Goal: Communication & Community: Answer question/provide support

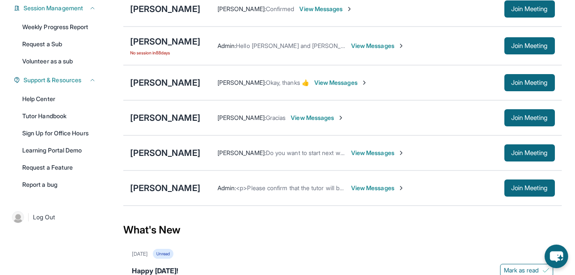
scroll to position [136, 0]
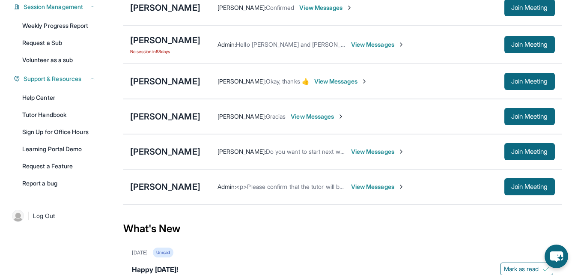
click at [312, 190] on span "<p>Please confirm that the tutor will be able to attend your first assigned mee…" at bounding box center [390, 186] width 309 height 7
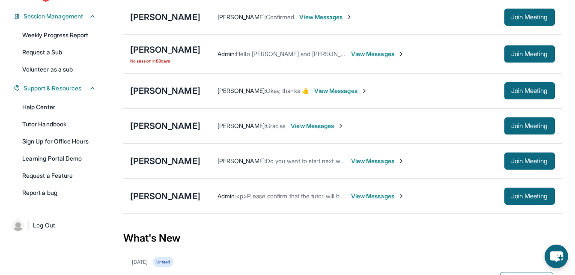
scroll to position [126, 0]
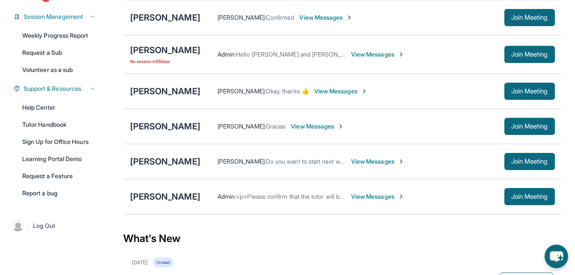
click at [355, 199] on span "View Messages" at bounding box center [378, 196] width 54 height 9
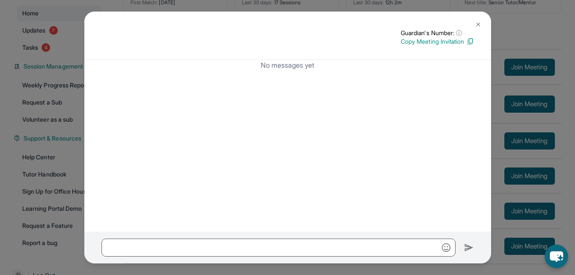
scroll to position [0, 0]
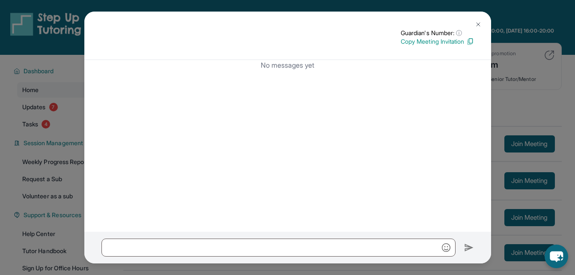
click at [529, 70] on div "Guardian's Number: ⓘ This isn't the guardian's real number — it's a private for…" at bounding box center [287, 137] width 575 height 275
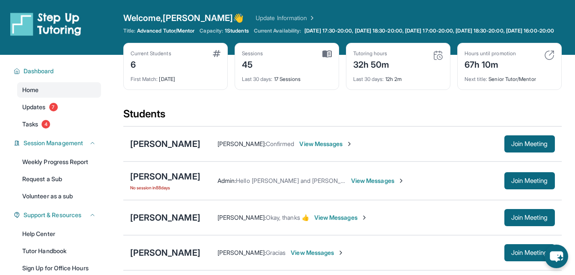
scroll to position [83, 0]
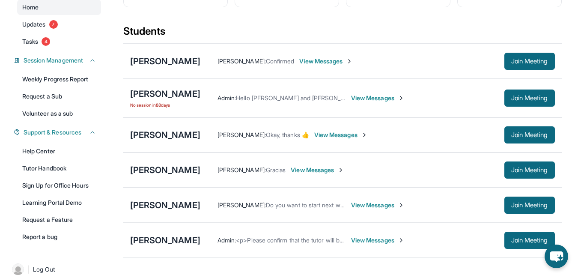
click at [318, 65] on span "View Messages" at bounding box center [326, 61] width 54 height 9
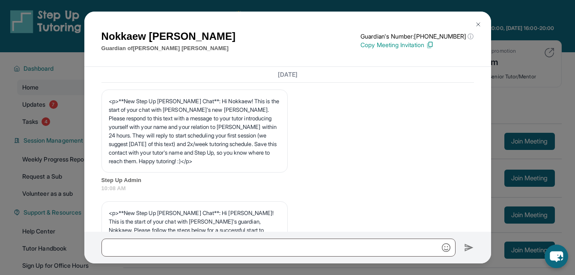
scroll to position [0, 0]
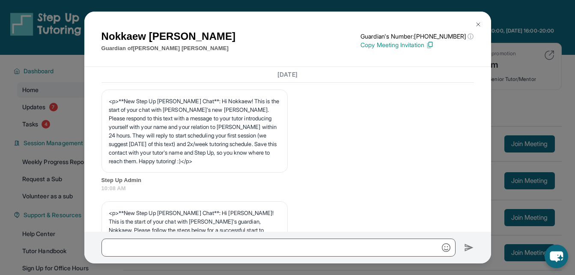
click at [479, 19] on button at bounding box center [478, 24] width 17 height 17
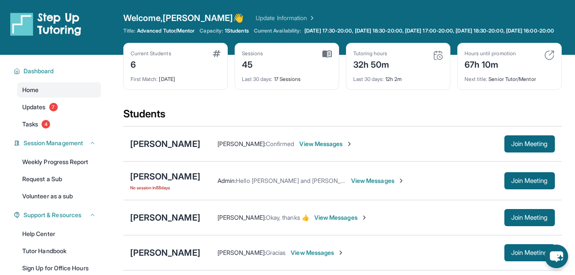
click at [234, 31] on span "1 Students" at bounding box center [237, 30] width 24 height 7
click at [216, 32] on span "Capacity:" at bounding box center [211, 30] width 24 height 7
click at [267, 18] on link "Update Information" at bounding box center [286, 18] width 60 height 9
click at [256, 18] on link "Update Information" at bounding box center [286, 18] width 60 height 9
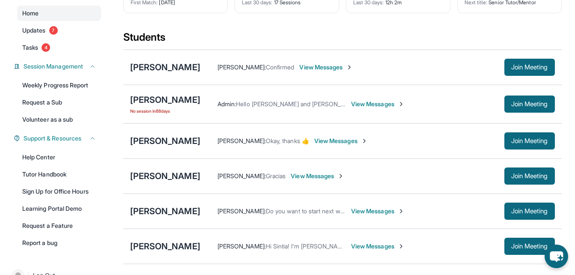
scroll to position [78, 0]
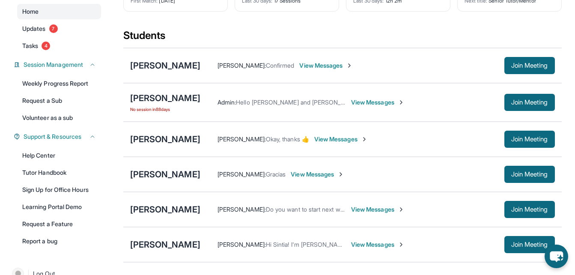
click at [330, 70] on span "View Messages" at bounding box center [326, 65] width 54 height 9
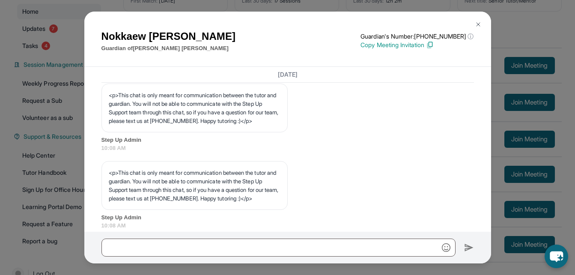
scroll to position [0, 0]
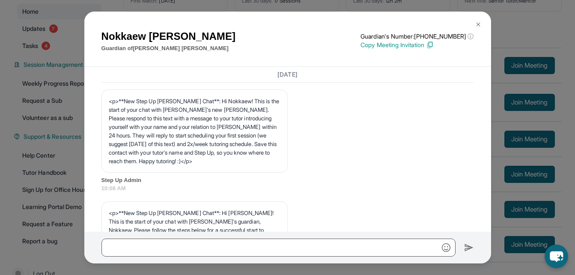
click at [521, 38] on div "[PERSON_NAME] Guardian of [PERSON_NAME] Guardian's Number: [PHONE_NUMBER] ⓘ Thi…" at bounding box center [287, 137] width 575 height 275
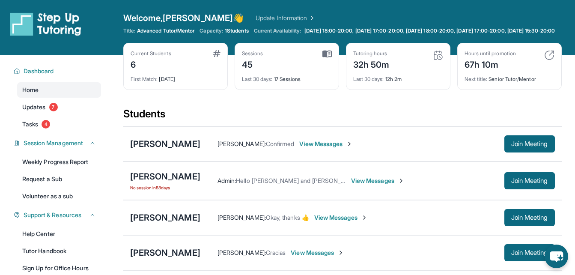
click at [265, 18] on link "Update Information" at bounding box center [286, 18] width 60 height 9
click at [256, 20] on link "Update Information" at bounding box center [286, 18] width 60 height 9
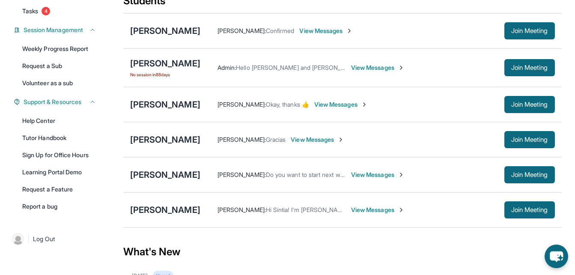
scroll to position [113, 0]
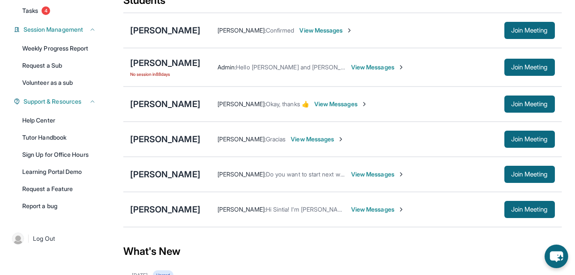
click at [351, 214] on span "View Messages" at bounding box center [378, 209] width 54 height 9
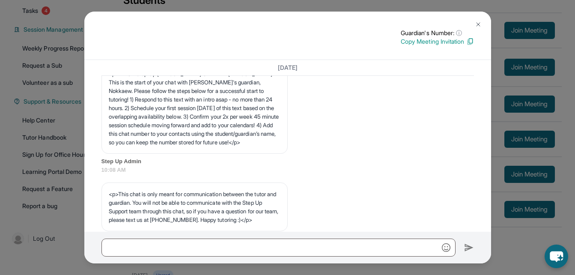
scroll to position [136, 0]
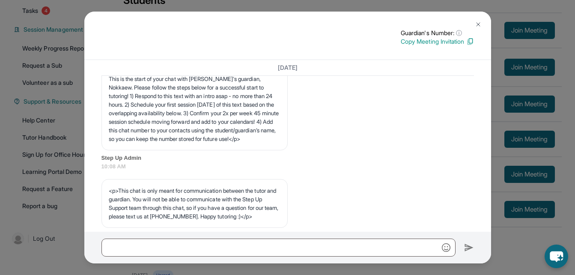
click at [478, 25] on img at bounding box center [478, 24] width 7 height 7
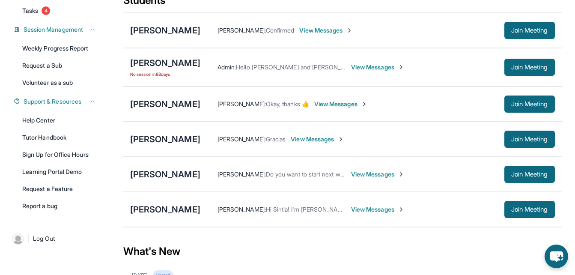
click at [369, 214] on span "View Messages" at bounding box center [378, 209] width 54 height 9
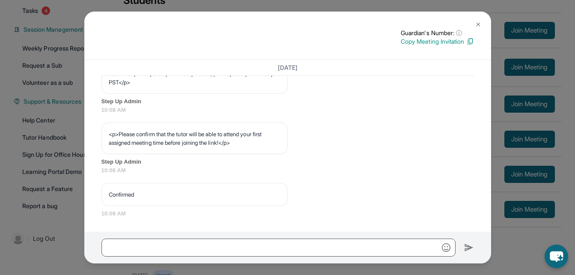
scroll to position [528, 0]
click at [335, 147] on div "<p>Please confirm that the tutor will be able to attend your first assigned mee…" at bounding box center [287, 148] width 372 height 52
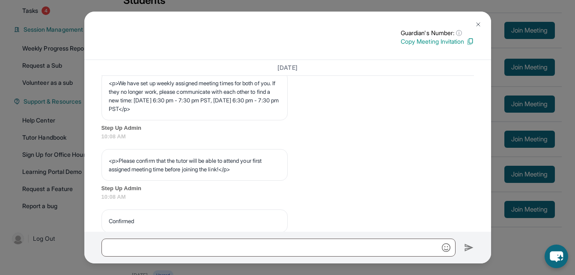
scroll to position [475, 0]
click at [480, 24] on img at bounding box center [478, 24] width 7 height 7
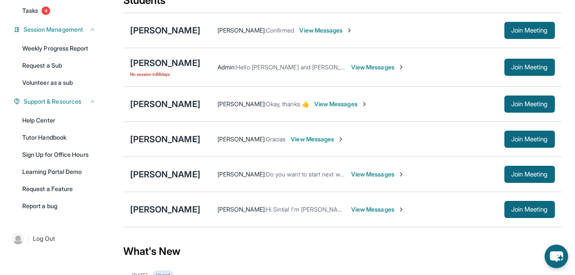
click at [315, 35] on span "View Messages" at bounding box center [326, 30] width 54 height 9
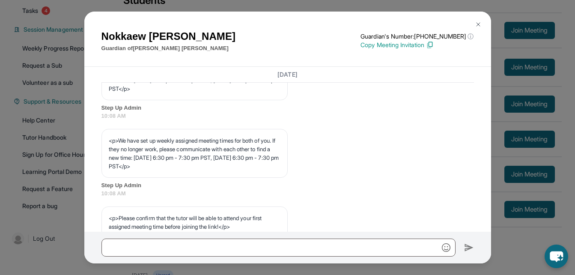
scroll to position [425, 0]
click at [541, 230] on div "Nokkaew Martinez Guardian of Amy Martinez Guardian's Number: +18182908767 ⓘ Thi…" at bounding box center [287, 137] width 575 height 275
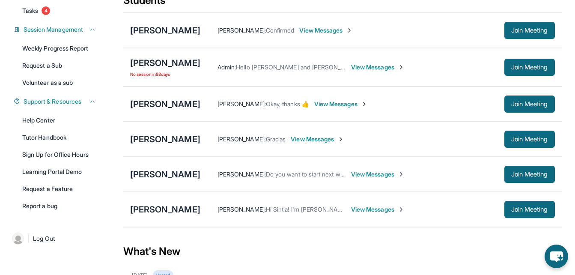
click at [353, 214] on span "View Messages" at bounding box center [378, 209] width 54 height 9
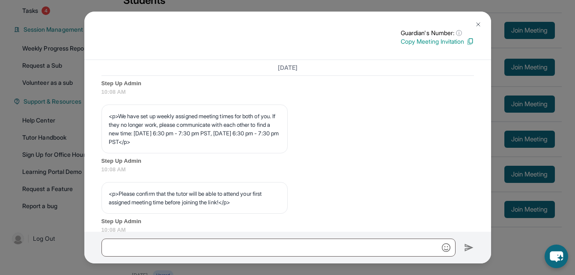
scroll to position [442, 0]
click at [533, 234] on div "Guardian's Number: ⓘ This isn't the guardian's real number — it's a private for…" at bounding box center [287, 137] width 575 height 275
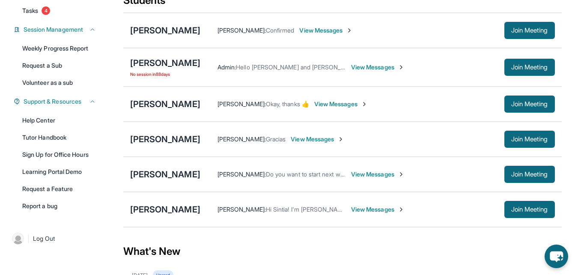
click at [326, 35] on span "View Messages" at bounding box center [326, 30] width 54 height 9
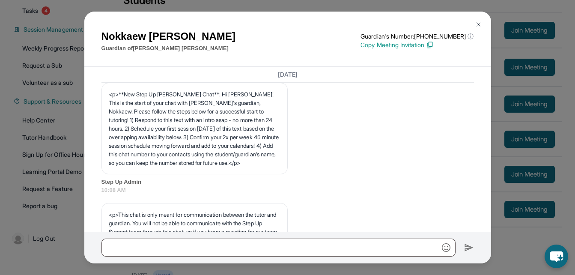
scroll to position [119, 0]
click at [479, 22] on img at bounding box center [478, 24] width 7 height 7
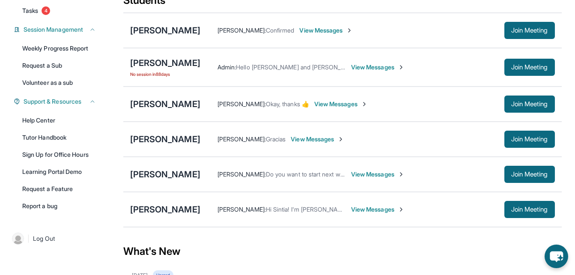
scroll to position [0, 0]
